Goal: Information Seeking & Learning: Check status

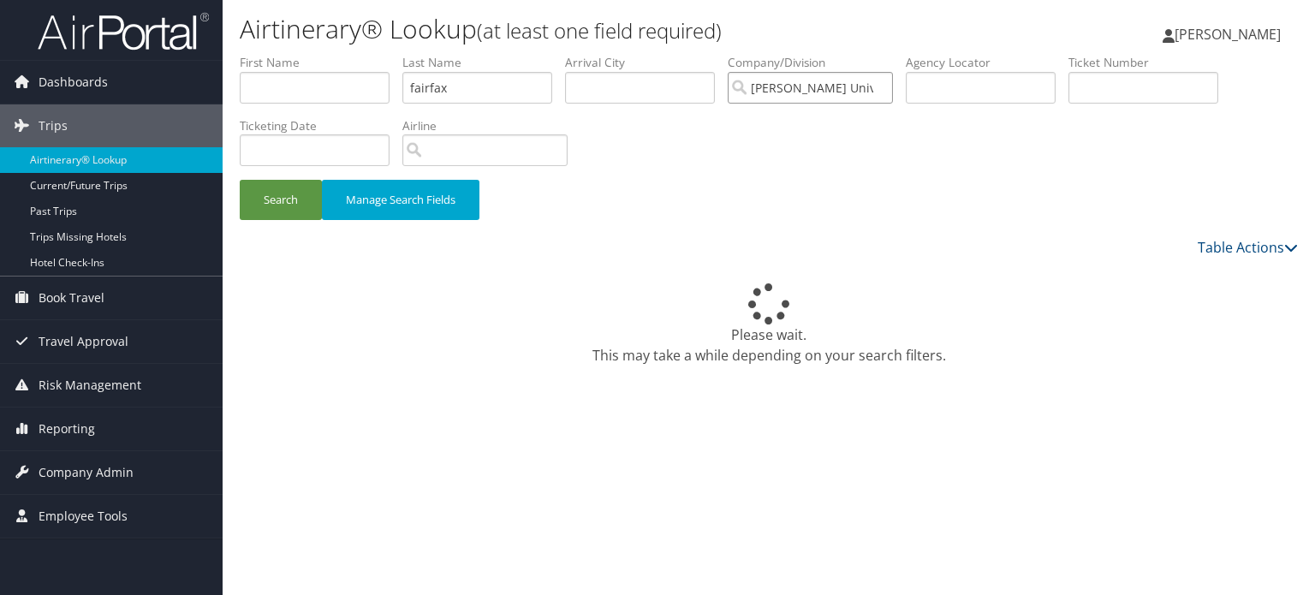
click at [887, 86] on input "Howard University (HU)" at bounding box center [810, 88] width 165 height 32
click at [798, 91] on input "search" at bounding box center [810, 88] width 165 height 32
paste input "DGYB5R"
type input "DGYB5R"
drag, startPoint x: 808, startPoint y: 88, endPoint x: 558, endPoint y: 88, distance: 250.0
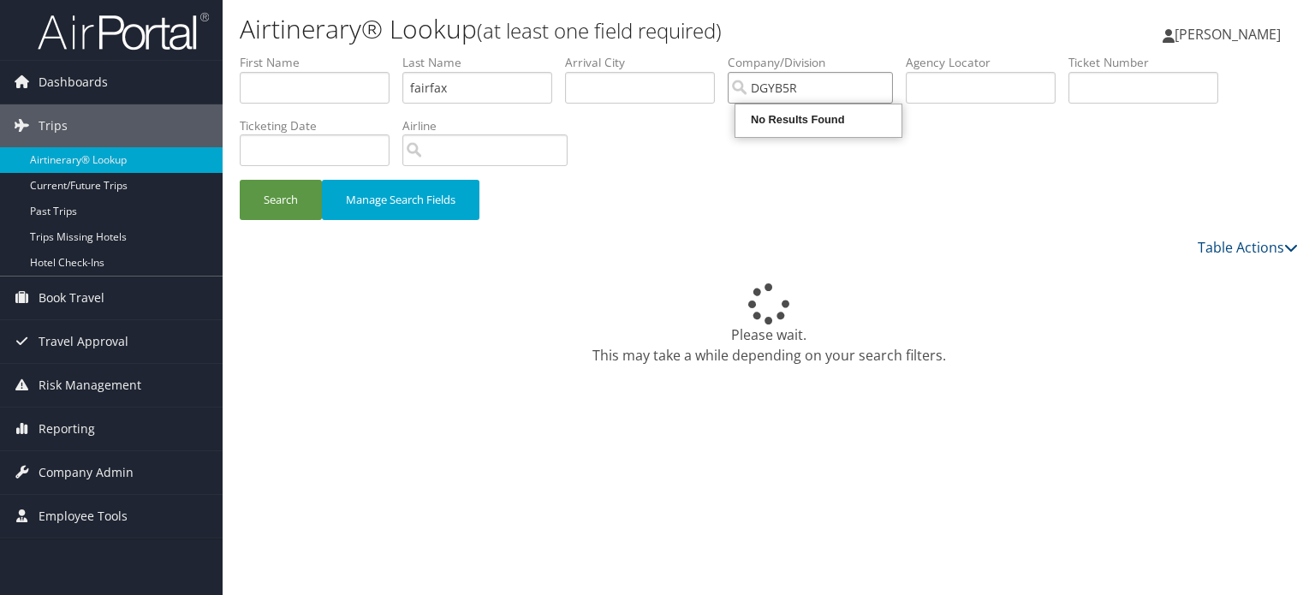
click at [558, 54] on ul "First Name Last Name fairfax Departure City Arrival City Company/Division DGYB5…" at bounding box center [769, 54] width 1058 height 0
click at [946, 90] on input "text" at bounding box center [981, 88] width 150 height 32
paste input "DGYB5R"
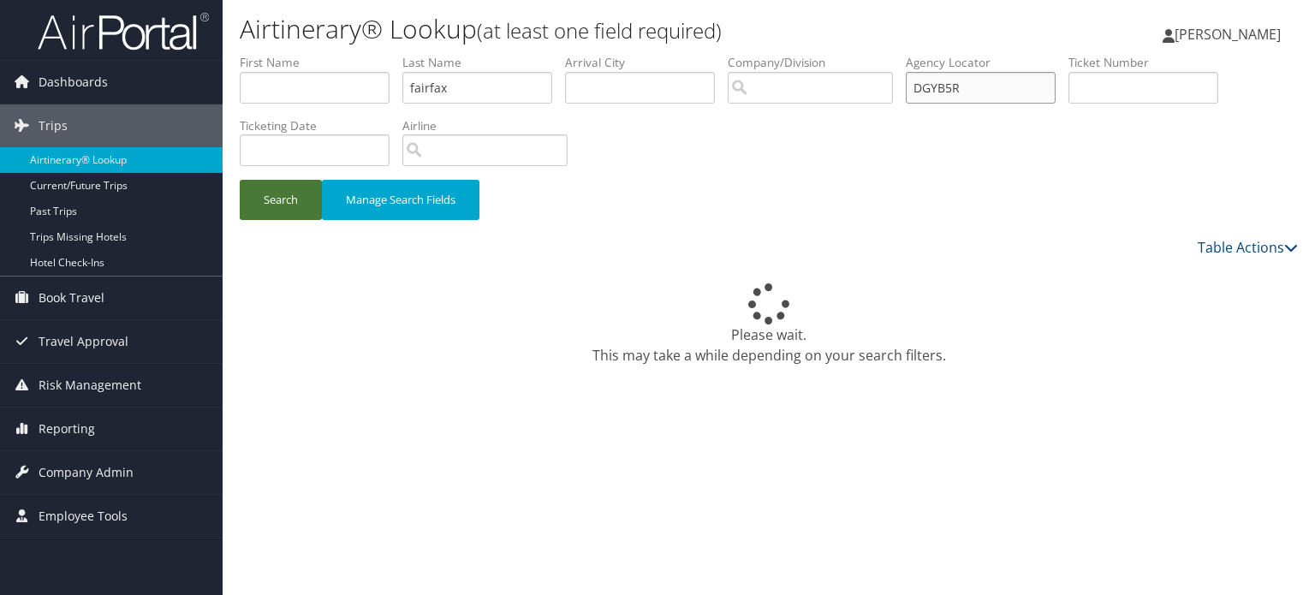
type input "DGYB5R"
click at [257, 200] on button "Search" at bounding box center [281, 200] width 82 height 40
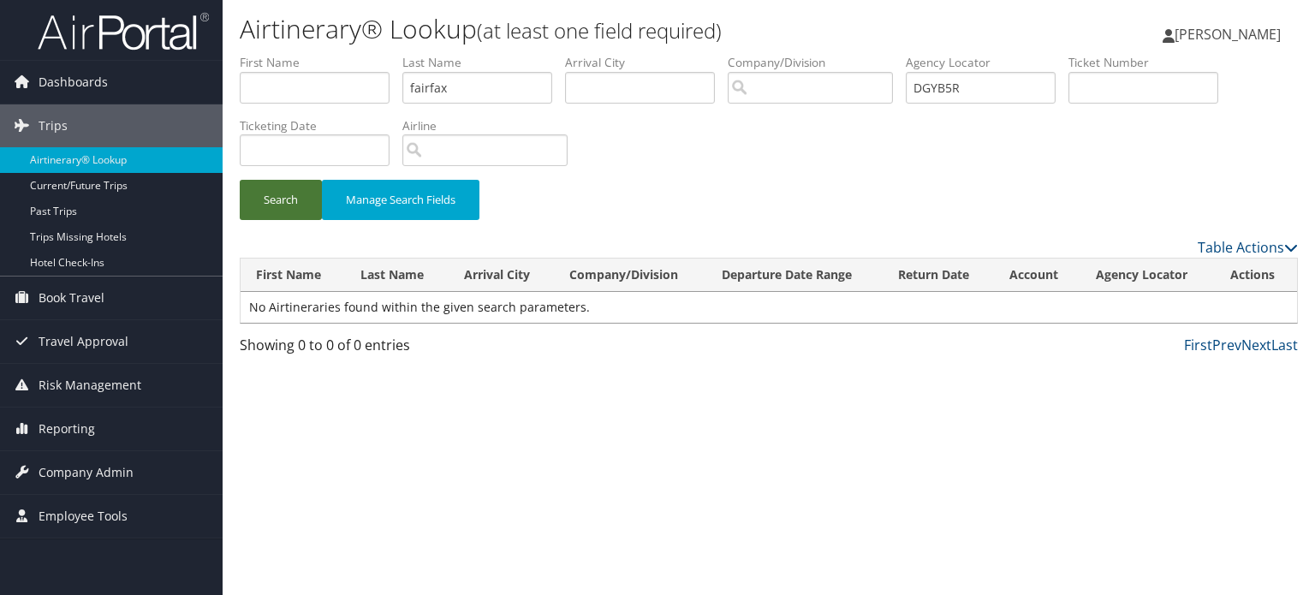
click at [288, 203] on button "Search" at bounding box center [281, 200] width 82 height 40
drag, startPoint x: 985, startPoint y: 85, endPoint x: 891, endPoint y: 85, distance: 94.2
click at [891, 54] on ul "First Name Last Name fairfax Departure City Arrival City Company/Division Airpo…" at bounding box center [769, 54] width 1058 height 0
click at [953, 90] on input "text" at bounding box center [981, 88] width 150 height 32
paste input "DKVZ54"
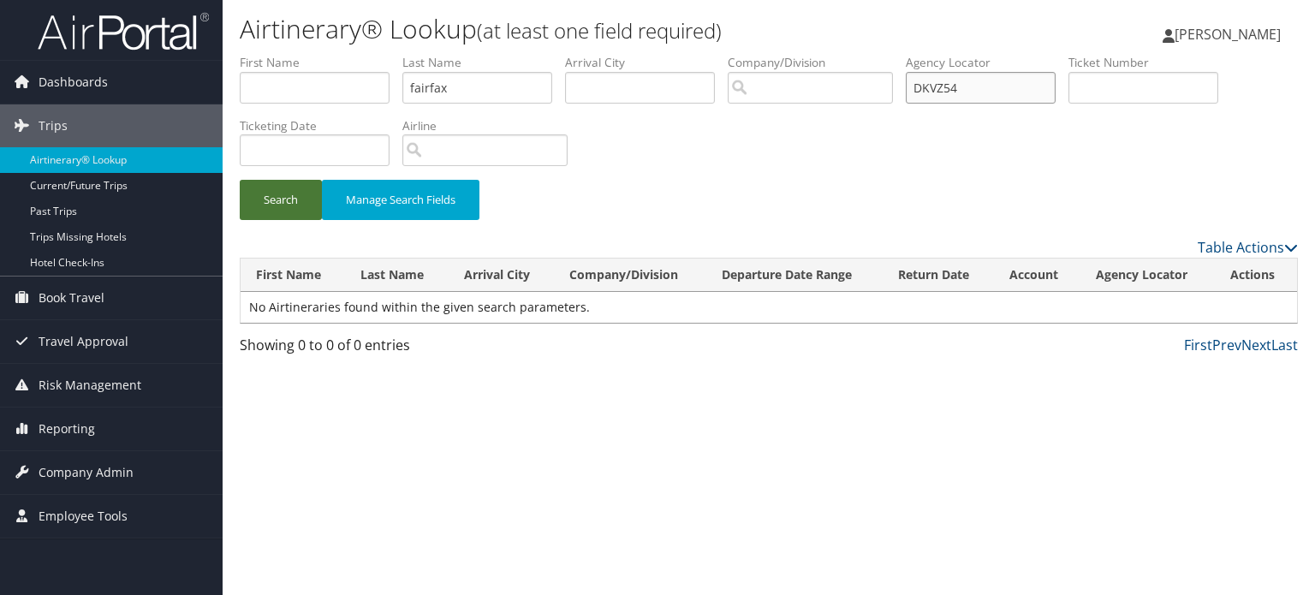
type input "DKVZ54"
click at [282, 204] on button "Search" at bounding box center [281, 200] width 82 height 40
click at [74, 82] on span "Dashboards" at bounding box center [73, 82] width 69 height 43
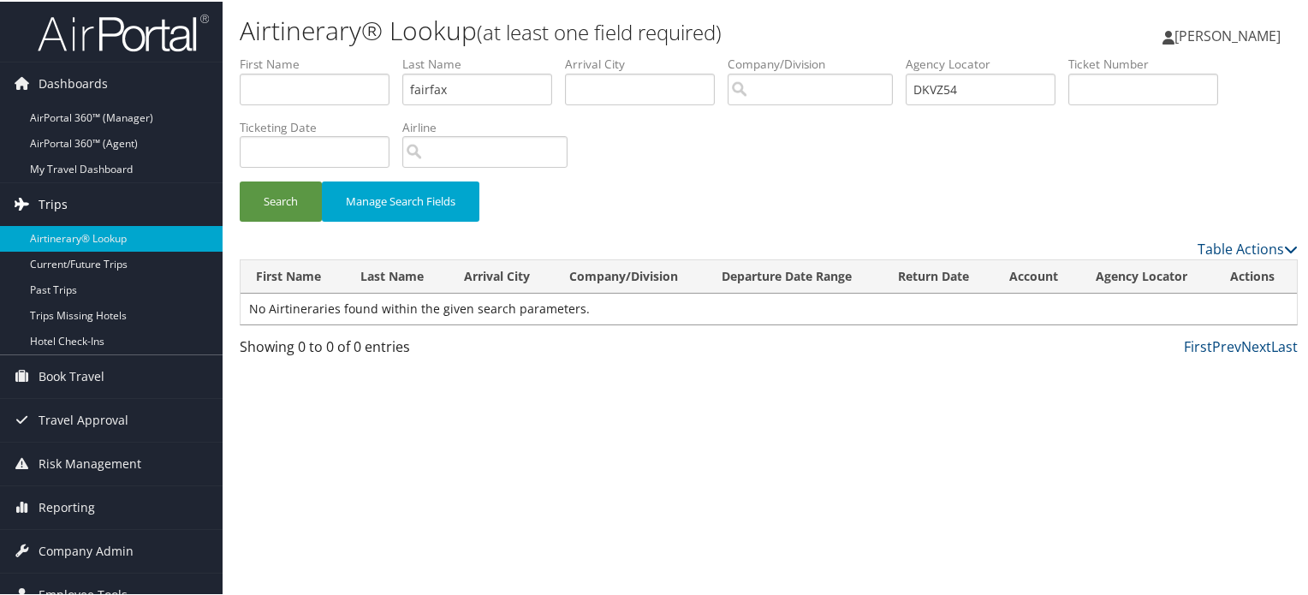
click at [56, 205] on span "Trips" at bounding box center [53, 202] width 29 height 43
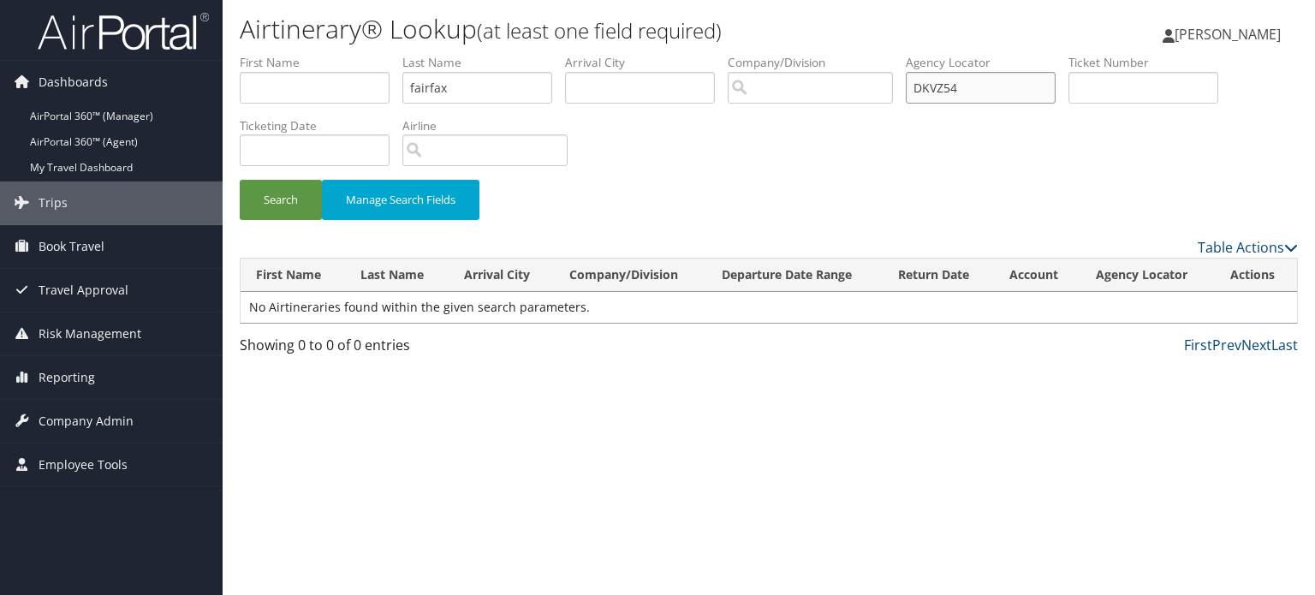
drag, startPoint x: 966, startPoint y: 85, endPoint x: 847, endPoint y: 83, distance: 119.9
click at [847, 54] on ul "First Name Last Name fairfax Departure City Arrival City Company/Division Airpo…" at bounding box center [769, 54] width 1058 height 0
drag, startPoint x: 483, startPoint y: 85, endPoint x: 322, endPoint y: 67, distance: 161.9
click at [322, 54] on ul "First Name Last Name fairfax Departure City Arrival City Company/Division Airpo…" at bounding box center [769, 54] width 1058 height 0
click at [970, 88] on input "text" at bounding box center [981, 88] width 150 height 32
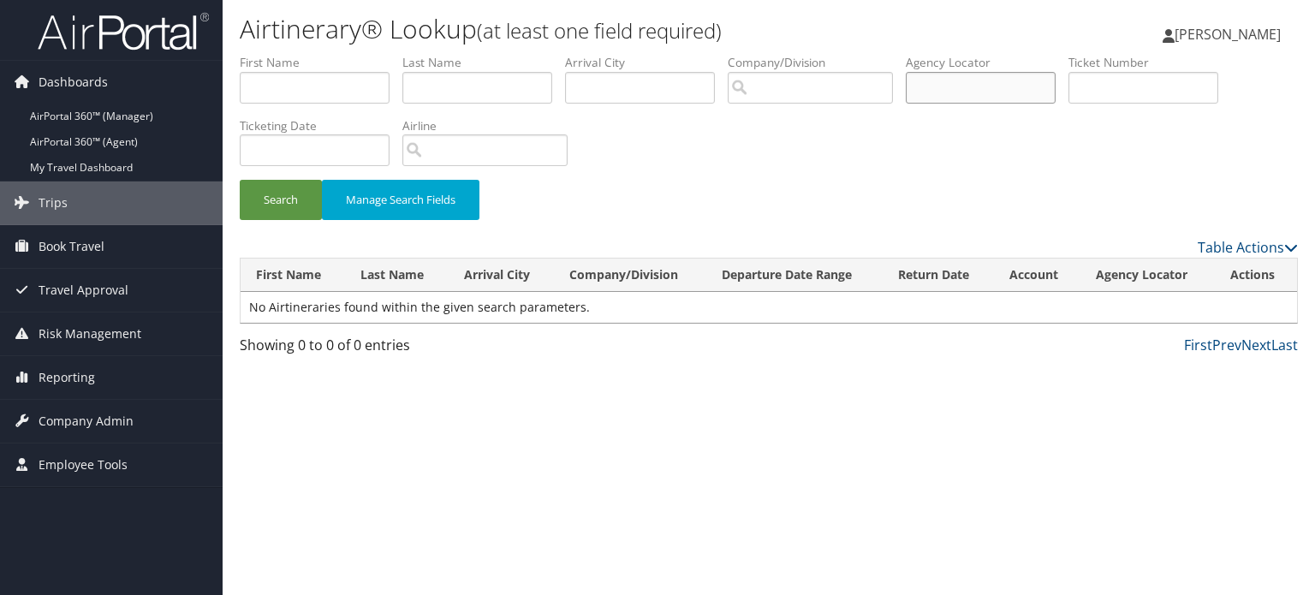
paste input "DKVZ54"
type input "DKVZ54"
click at [281, 195] on button "Search" at bounding box center [281, 200] width 82 height 40
click at [79, 81] on span "Dashboards" at bounding box center [73, 82] width 69 height 43
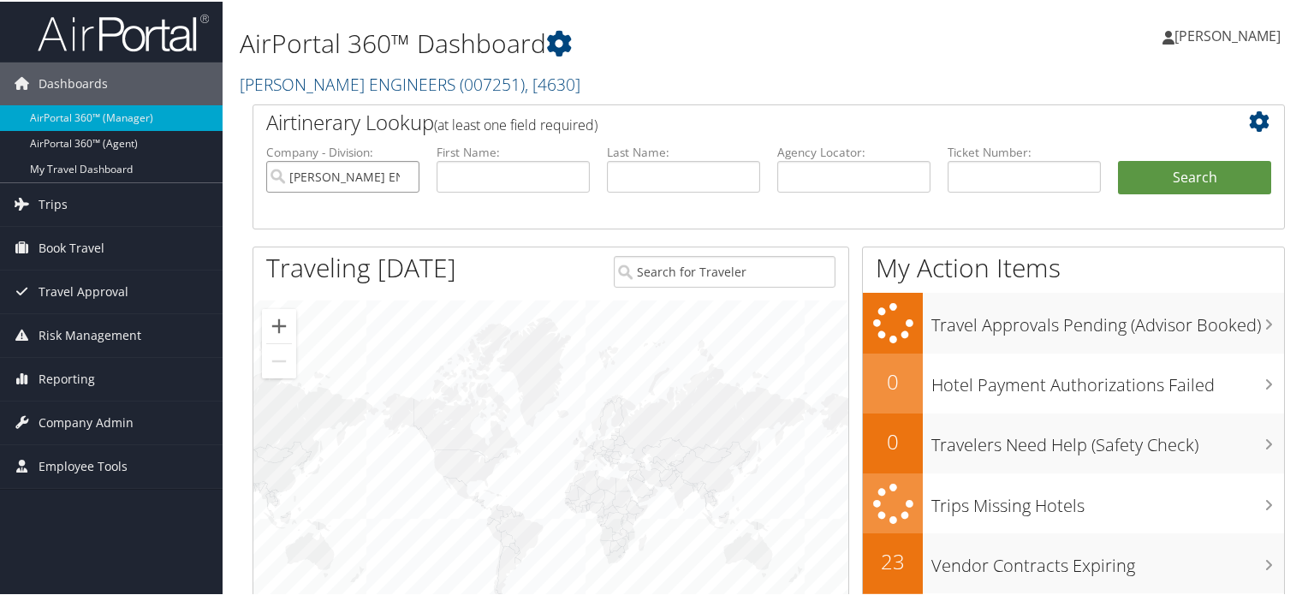
drag, startPoint x: 0, startPoint y: 0, endPoint x: 402, endPoint y: 170, distance: 436.9
click at [402, 170] on input "CAROLLO ENGINEERS" at bounding box center [342, 175] width 153 height 32
click at [817, 178] on input "text" at bounding box center [853, 175] width 153 height 32
paste input "DKVZ54"
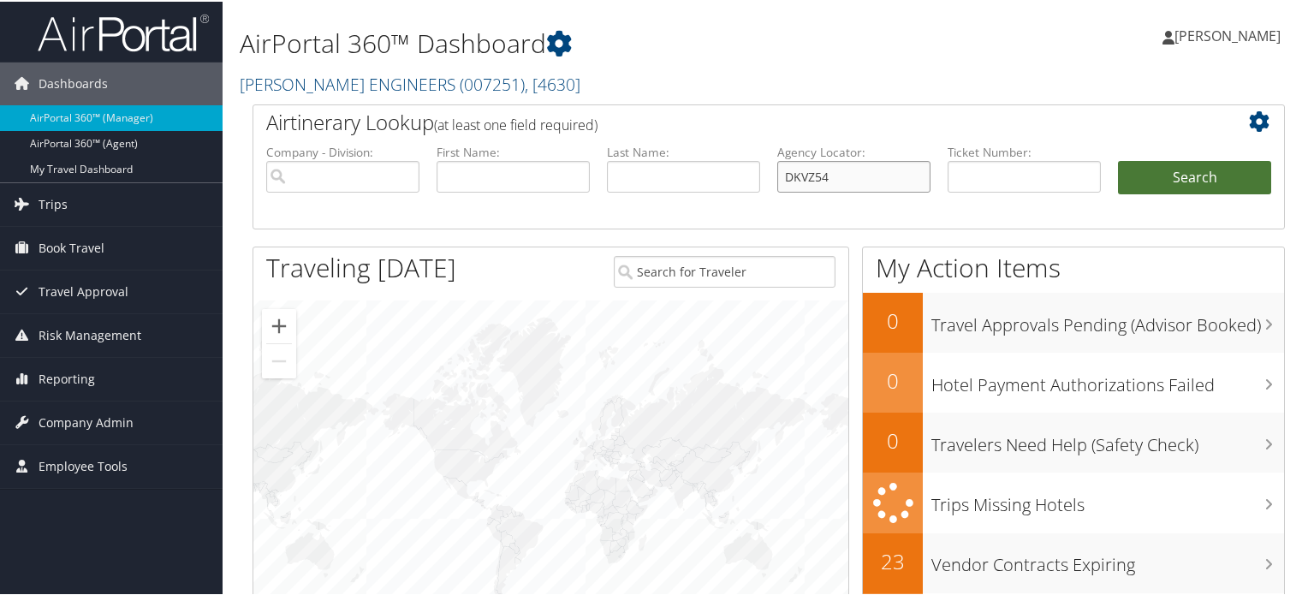
type input "DKVZ54"
click at [1140, 175] on button "Search" at bounding box center [1194, 176] width 153 height 34
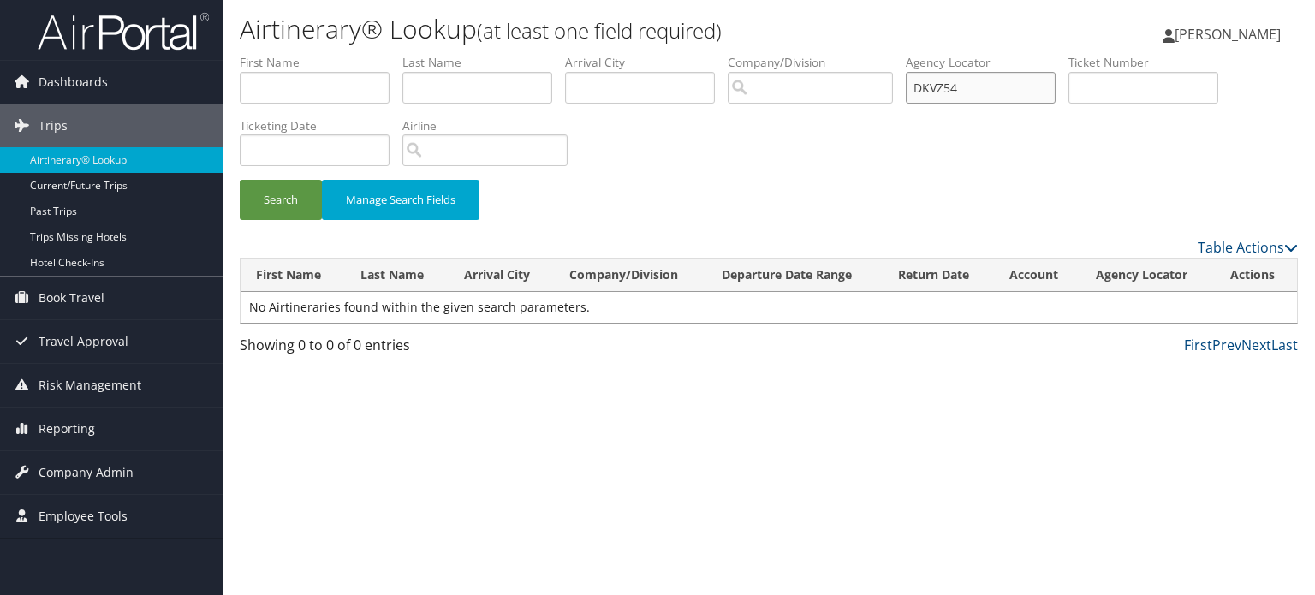
drag, startPoint x: 997, startPoint y: 85, endPoint x: 897, endPoint y: 92, distance: 100.5
click at [897, 54] on ul "First Name Last Name Departure City Arrival City Company/Division Airport/City …" at bounding box center [769, 54] width 1058 height 0
click at [60, 424] on span "Reporting" at bounding box center [67, 428] width 56 height 43
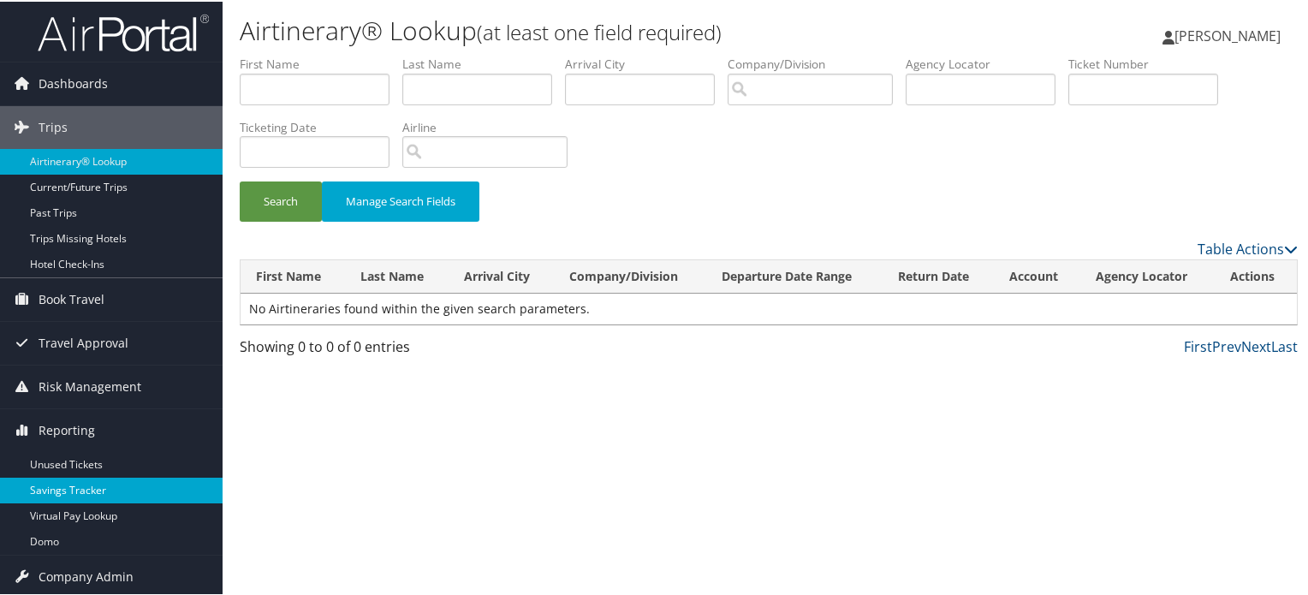
scroll to position [45, 0]
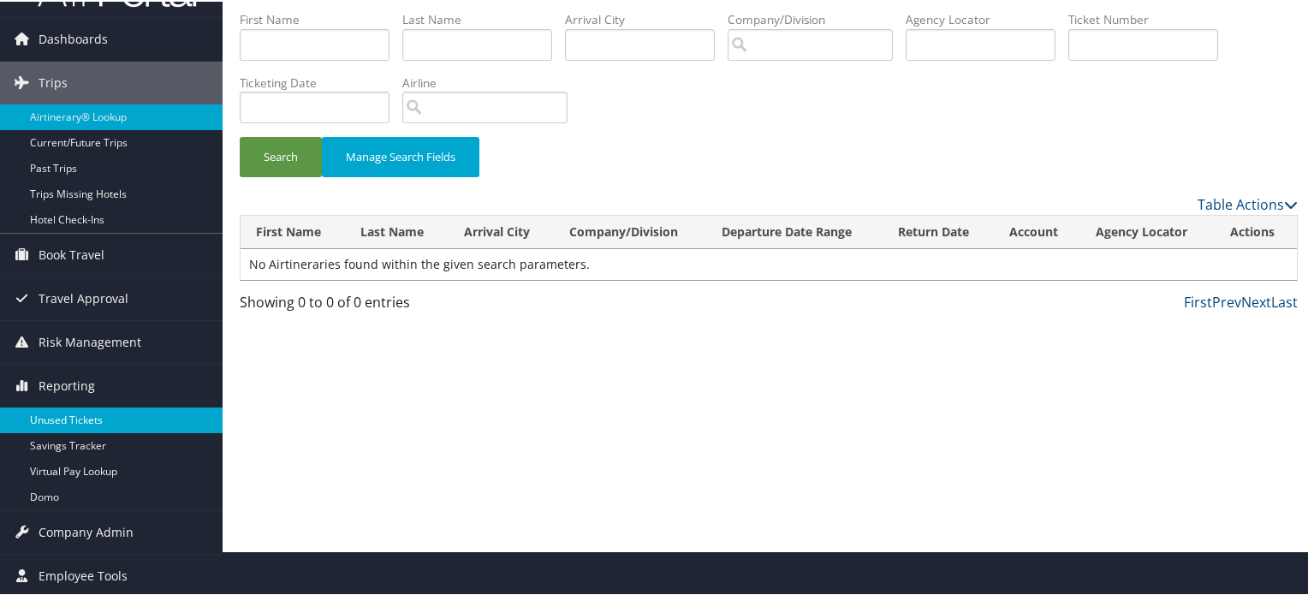
click at [75, 417] on link "Unused Tickets" at bounding box center [111, 419] width 223 height 26
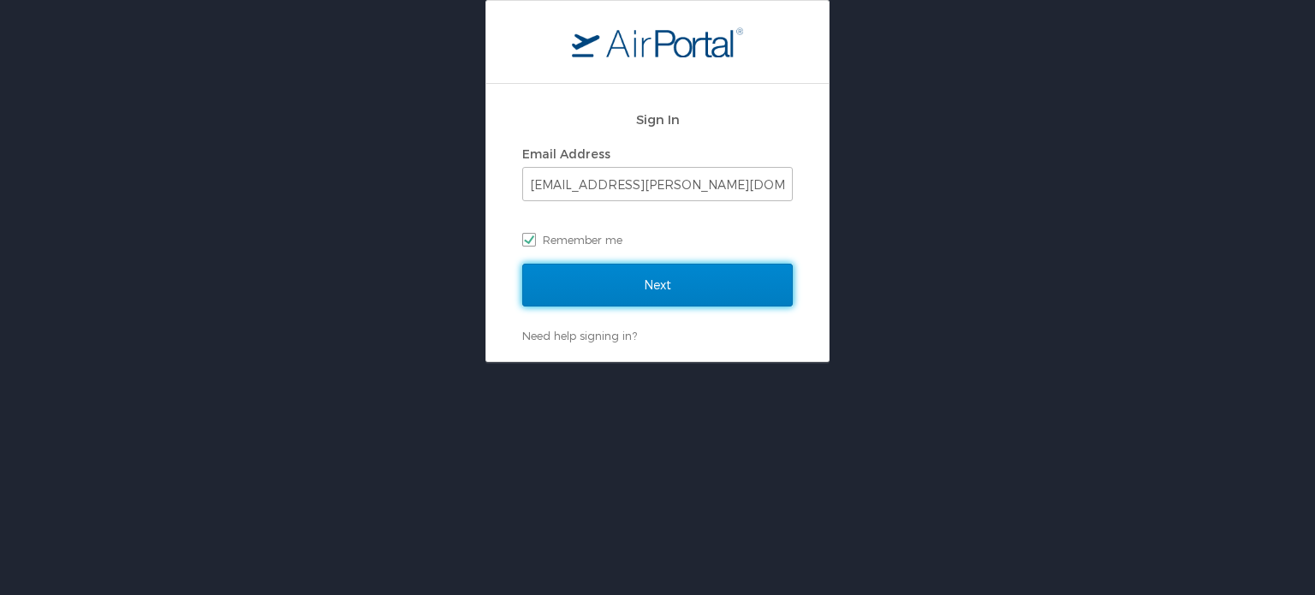
click at [654, 282] on input "Next" at bounding box center [657, 285] width 271 height 43
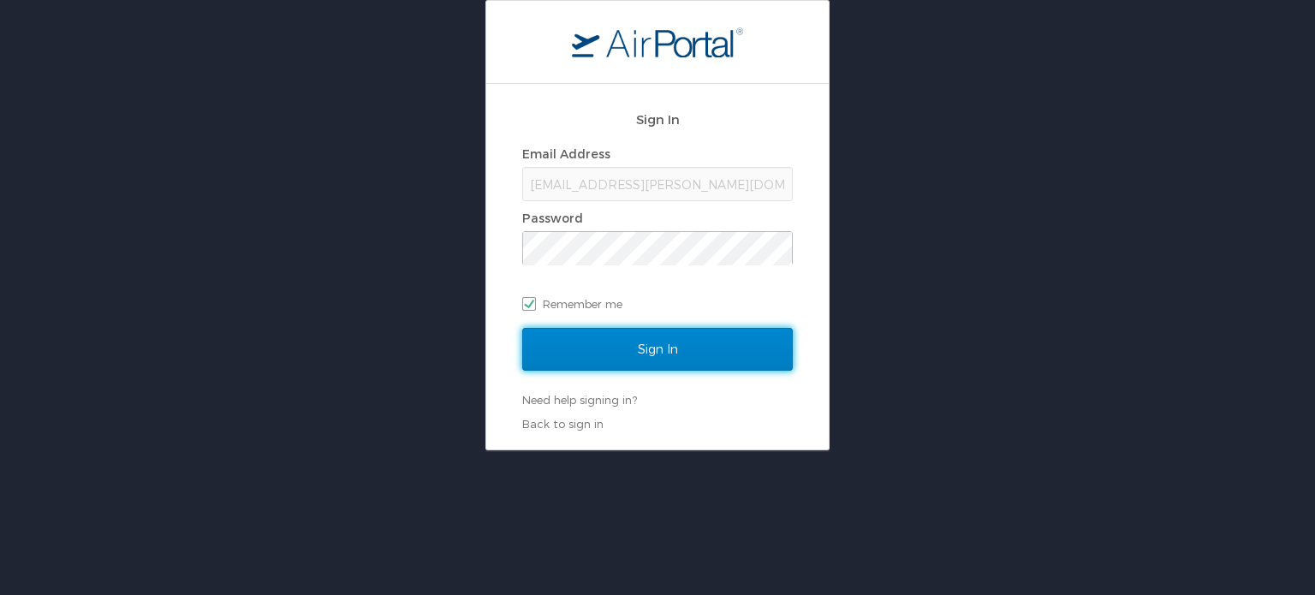
click at [651, 349] on input "Sign In" at bounding box center [657, 349] width 271 height 43
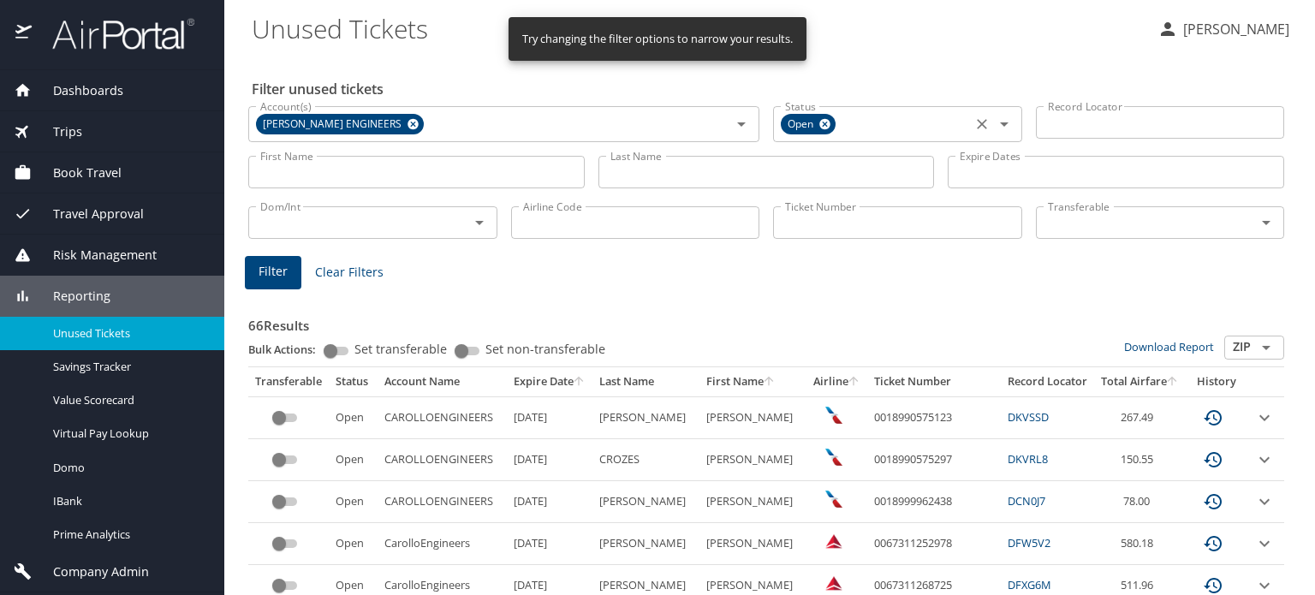
click at [818, 124] on icon at bounding box center [824, 124] width 13 height 19
click at [407, 122] on icon at bounding box center [413, 124] width 13 height 19
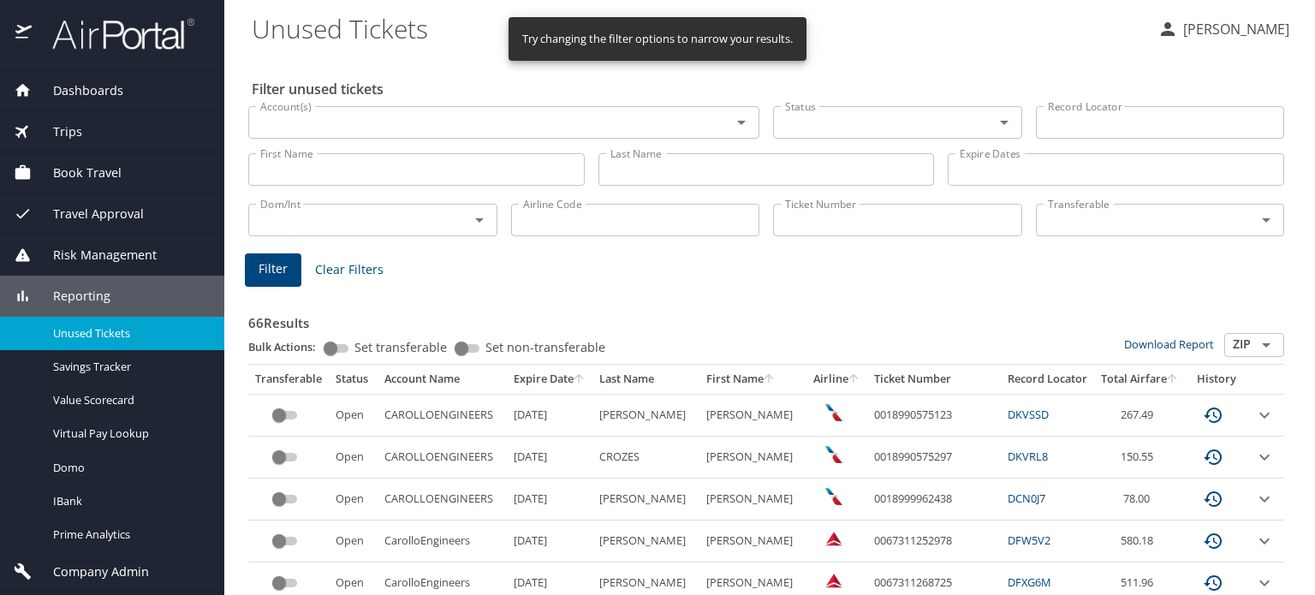
click at [58, 129] on span "Trips" at bounding box center [57, 131] width 51 height 19
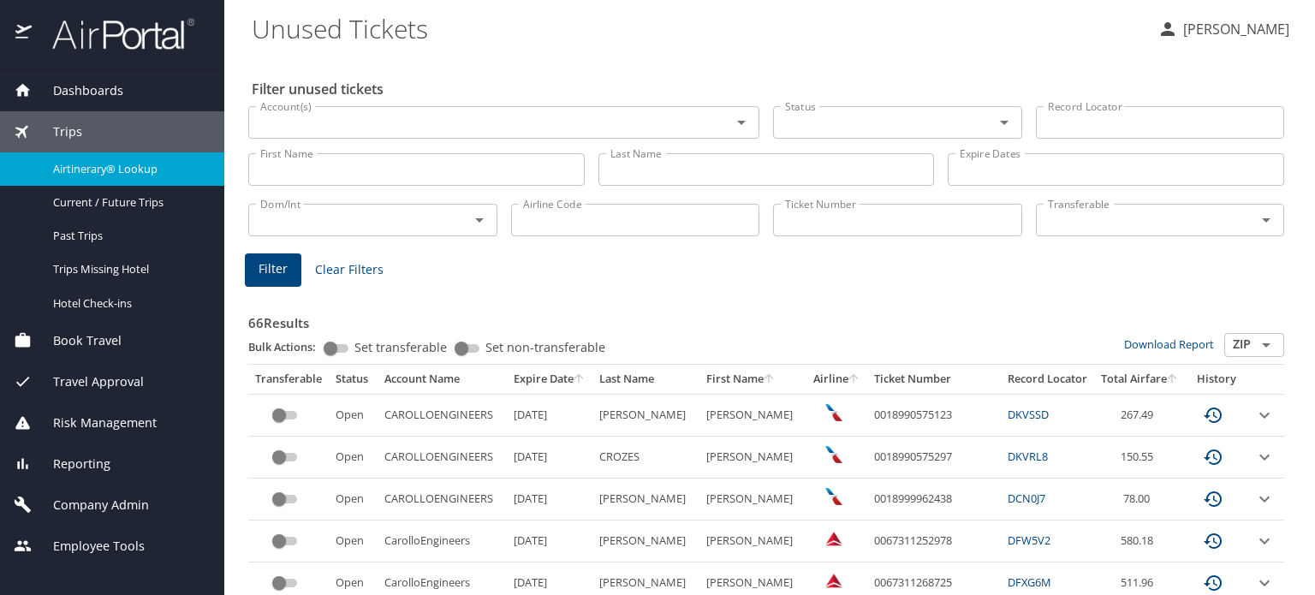
click at [90, 174] on span "Airtinerary® Lookup" at bounding box center [128, 169] width 151 height 16
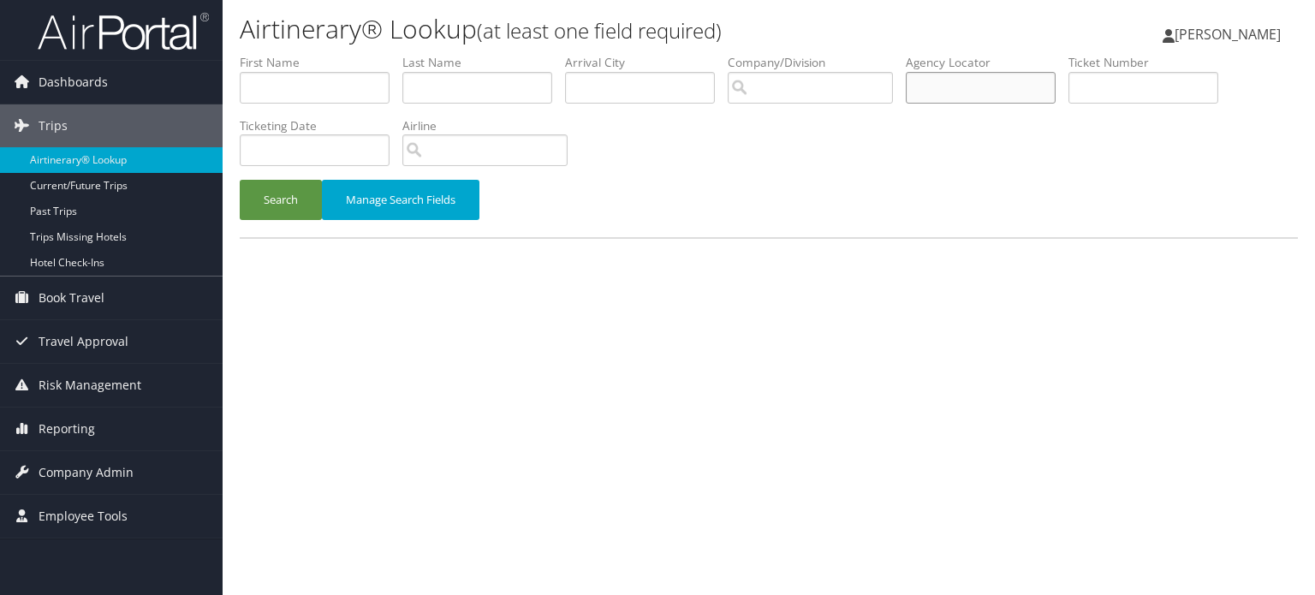
click at [953, 88] on input "text" at bounding box center [981, 88] width 150 height 32
paste input "DKW8BN"
click at [277, 202] on button "Search" at bounding box center [281, 200] width 82 height 40
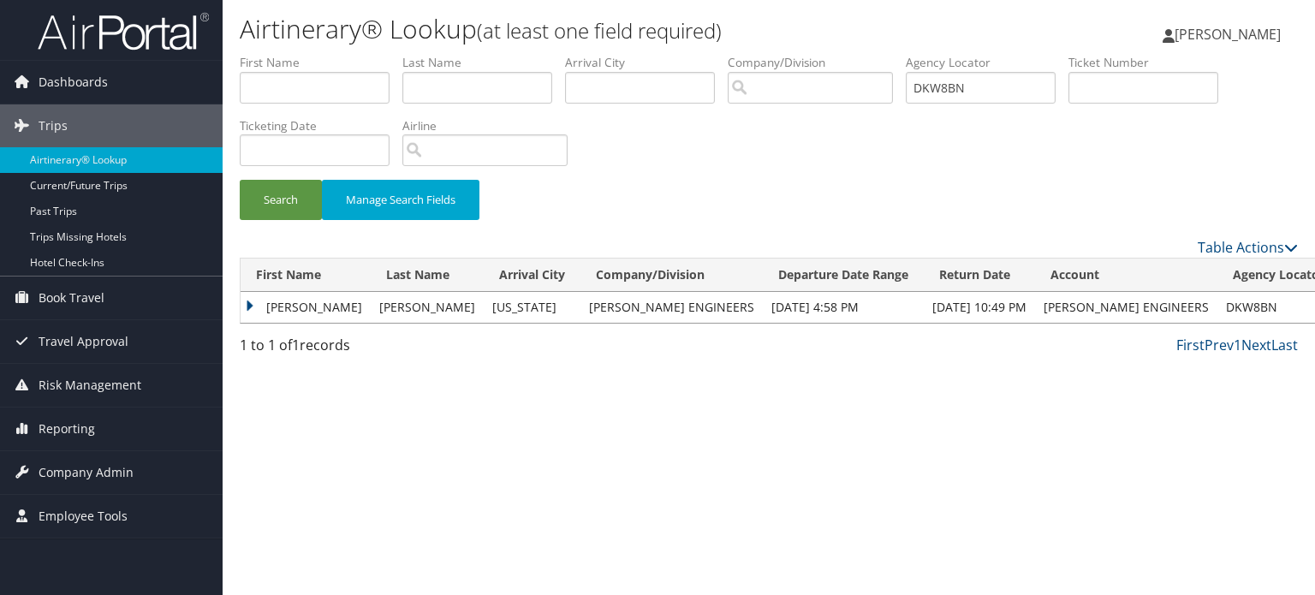
click at [251, 307] on td "KATHERINE ROSE" at bounding box center [306, 307] width 130 height 31
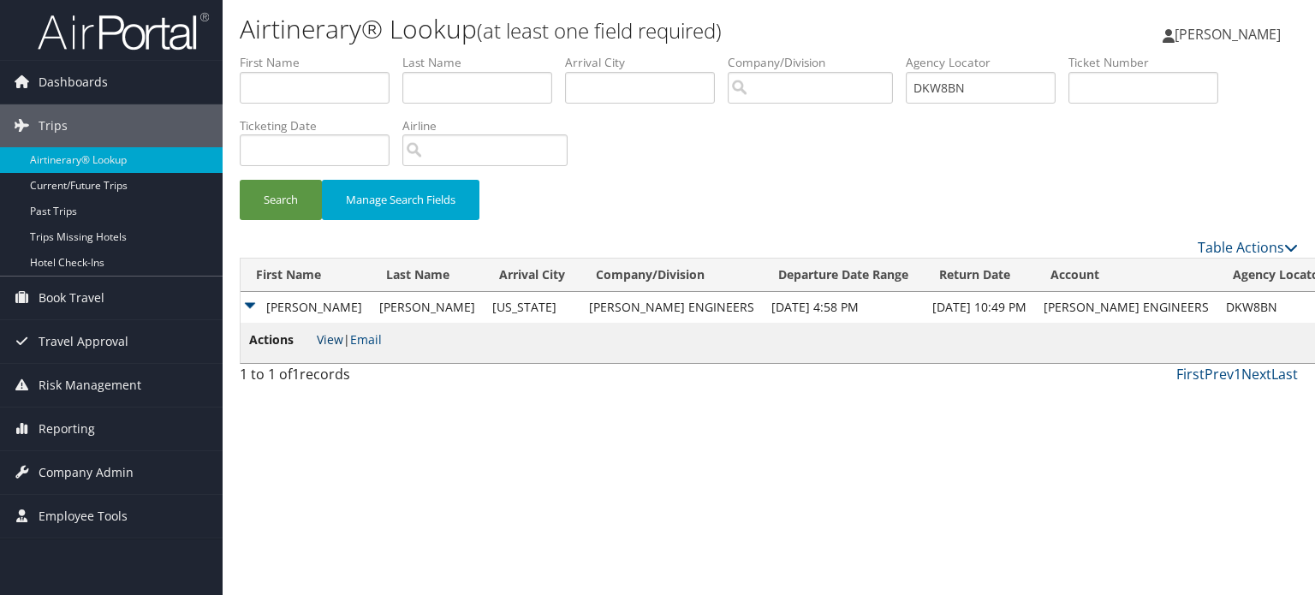
click at [334, 338] on link "View" at bounding box center [330, 339] width 27 height 16
drag, startPoint x: 982, startPoint y: 88, endPoint x: 886, endPoint y: 74, distance: 96.8
click at [886, 54] on ul "First Name Last Name Departure City Arrival City Company/Division Airport/City …" at bounding box center [769, 54] width 1058 height 0
paste input "VZ54"
type input "DKVZ54"
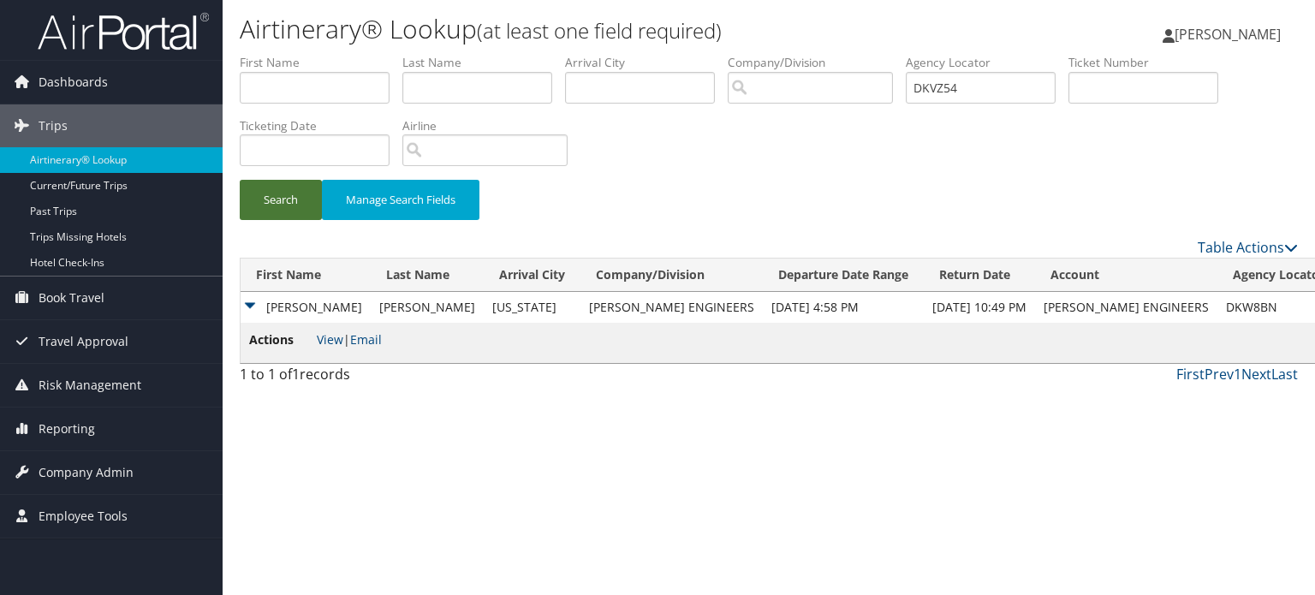
click at [265, 206] on button "Search" at bounding box center [281, 200] width 82 height 40
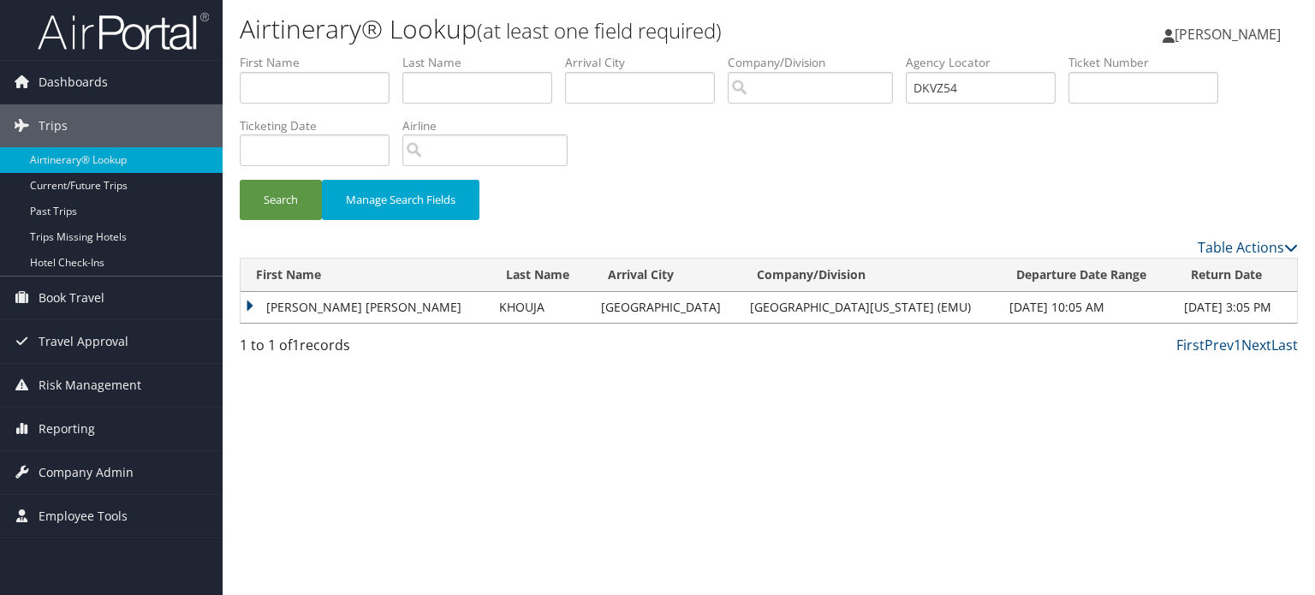
click at [250, 303] on td "FARAG ALI MOHAMED" at bounding box center [366, 307] width 250 height 31
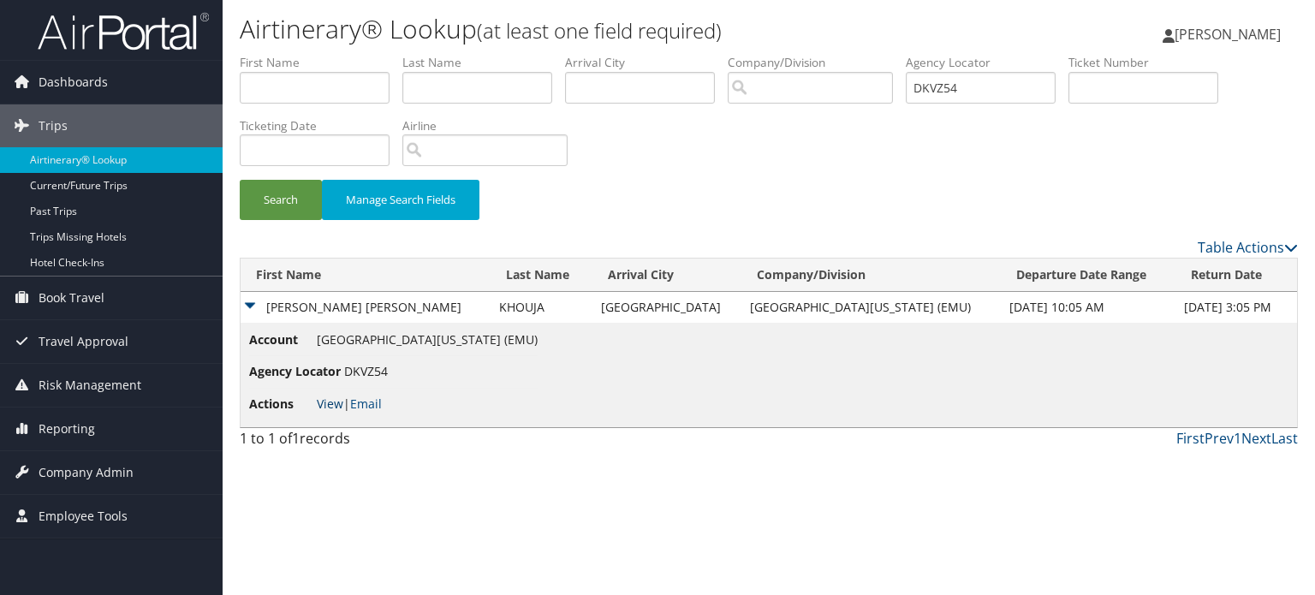
click at [330, 407] on link "View" at bounding box center [330, 403] width 27 height 16
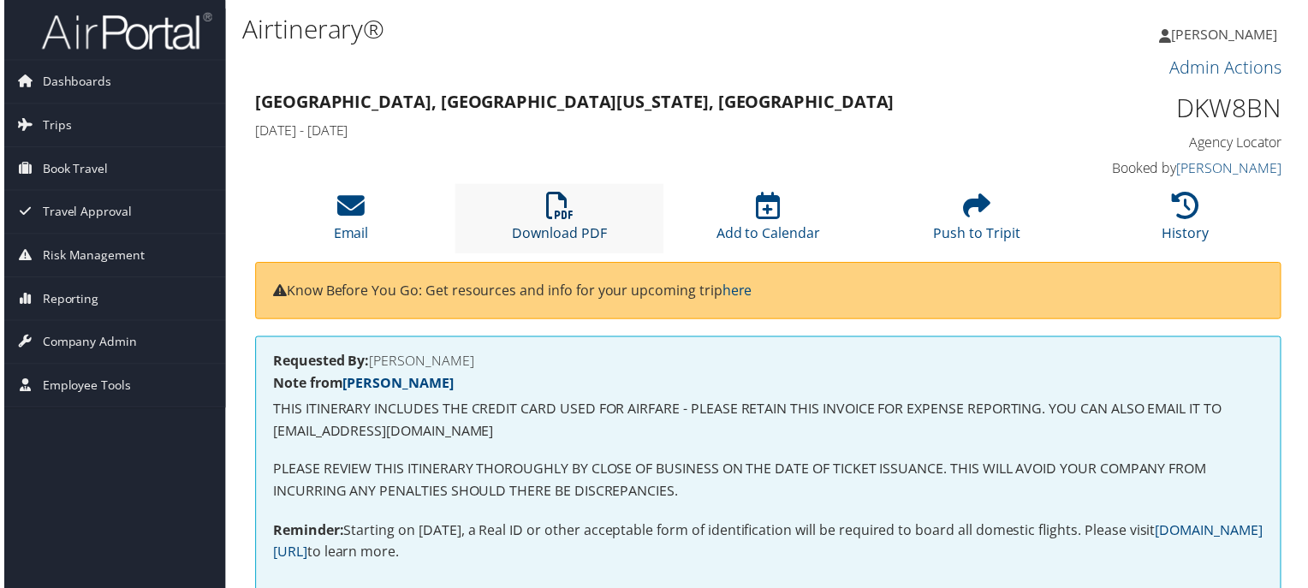
click at [546, 232] on link "Download PDF" at bounding box center [558, 223] width 95 height 41
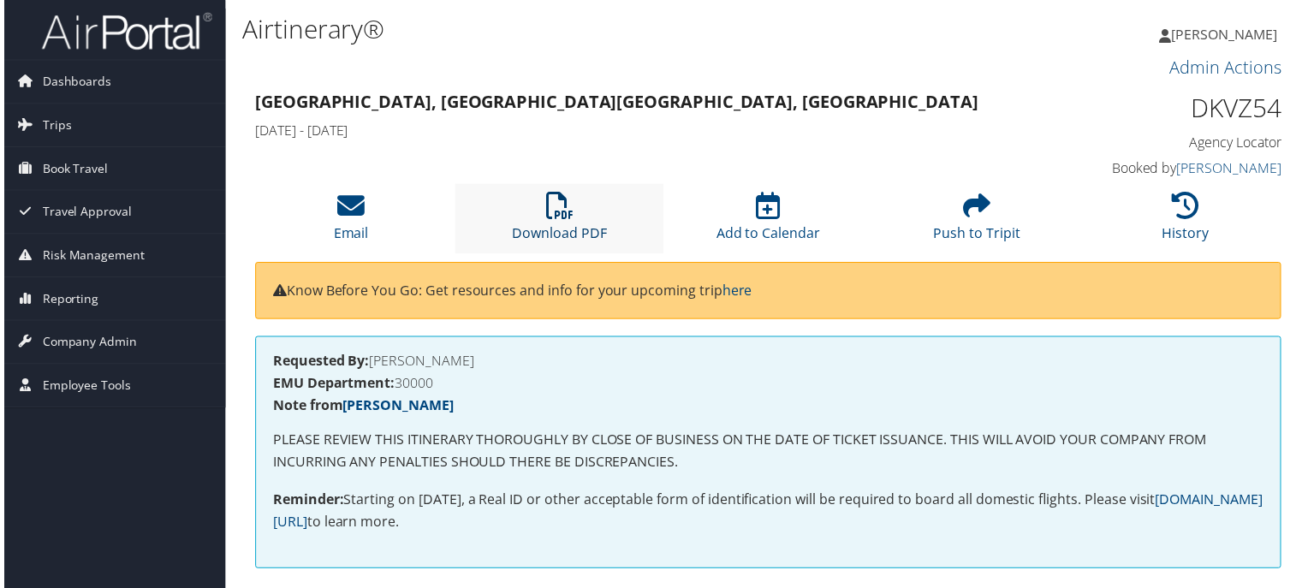
click at [540, 238] on link "Download PDF" at bounding box center [558, 223] width 95 height 41
click at [752, 9] on div "Airtinerary®" at bounding box center [592, 31] width 705 height 45
